Goal: Transaction & Acquisition: Purchase product/service

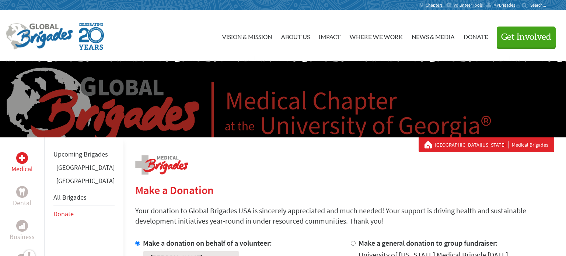
click at [155, 206] on p "Your donation to Global Brigades USA is sincerely appreciated and much needed! …" at bounding box center [344, 216] width 419 height 21
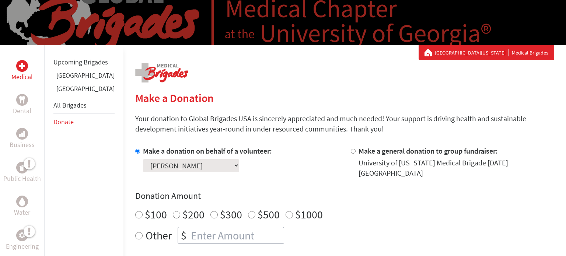
click at [173, 211] on input "$200" at bounding box center [176, 214] width 7 height 7
radio input "true"
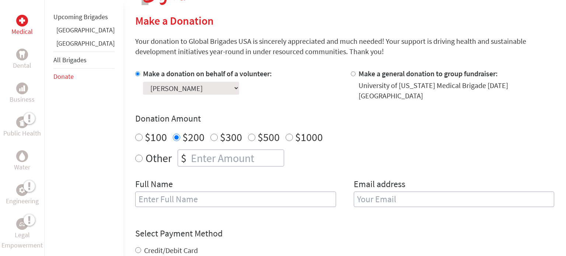
scroll to position [159, 0]
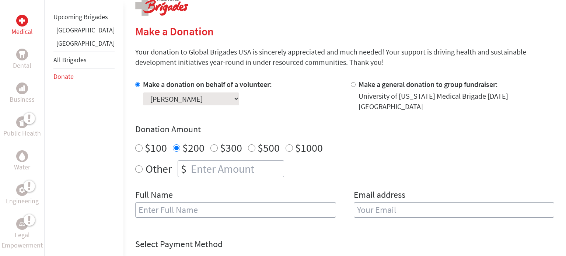
click at [182, 202] on input "text" at bounding box center [235, 209] width 201 height 15
type input "[PERSON_NAME]"
type input "[EMAIL_ADDRESS][DOMAIN_NAME]"
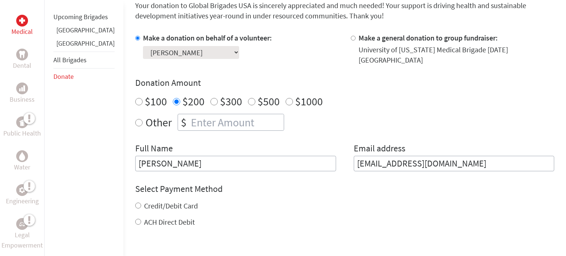
scroll to position [206, 0]
click at [135, 202] on input "Credit/Debit Card" at bounding box center [138, 205] width 6 height 6
radio input "true"
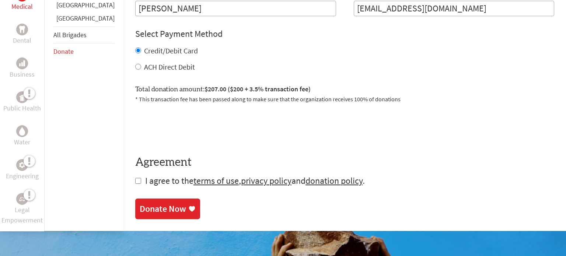
scroll to position [361, 0]
click at [135, 178] on input "checkbox" at bounding box center [138, 181] width 6 height 6
checkbox input "true"
click at [163, 203] on div "Donate Now" at bounding box center [163, 209] width 46 height 12
